Goal: Task Accomplishment & Management: Manage account settings

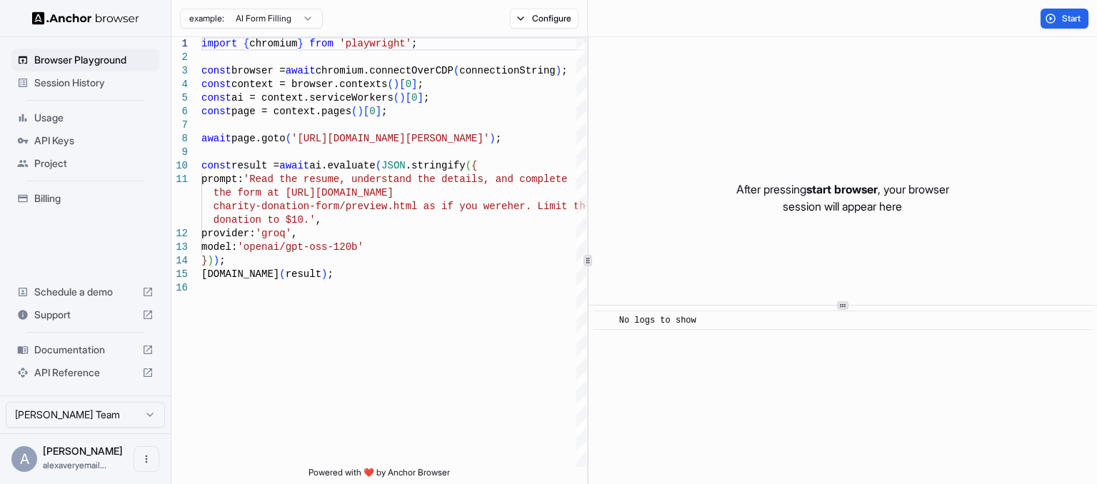
click at [54, 144] on span "API Keys" at bounding box center [93, 141] width 119 height 14
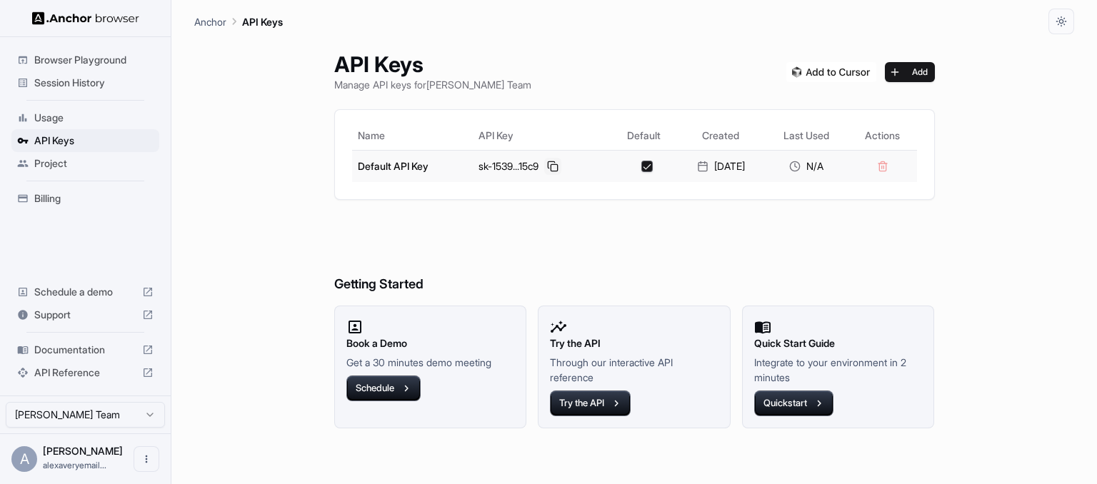
click at [552, 169] on button at bounding box center [552, 166] width 17 height 17
